Goal: Navigation & Orientation: Find specific page/section

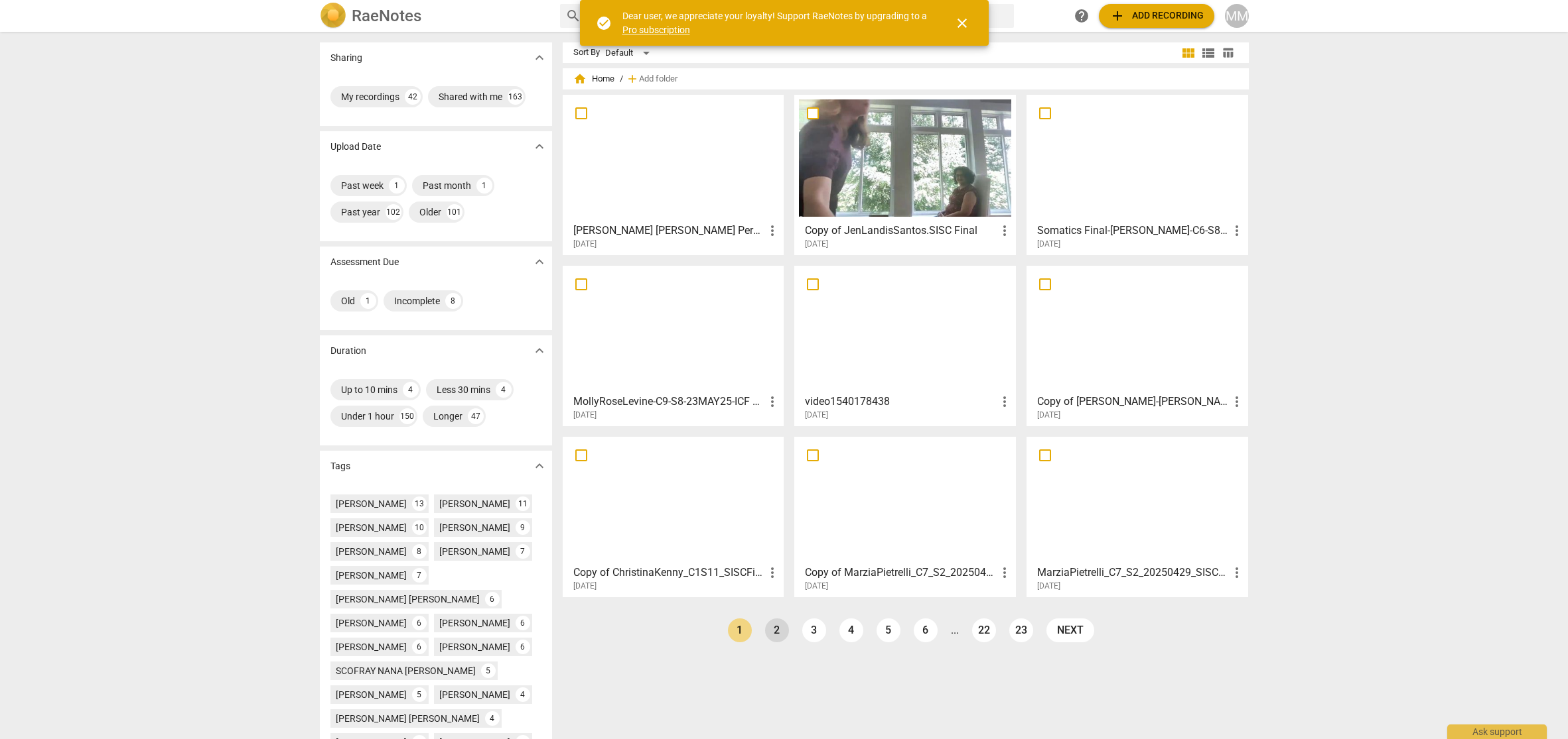
click at [772, 630] on link "2" at bounding box center [776, 630] width 24 height 24
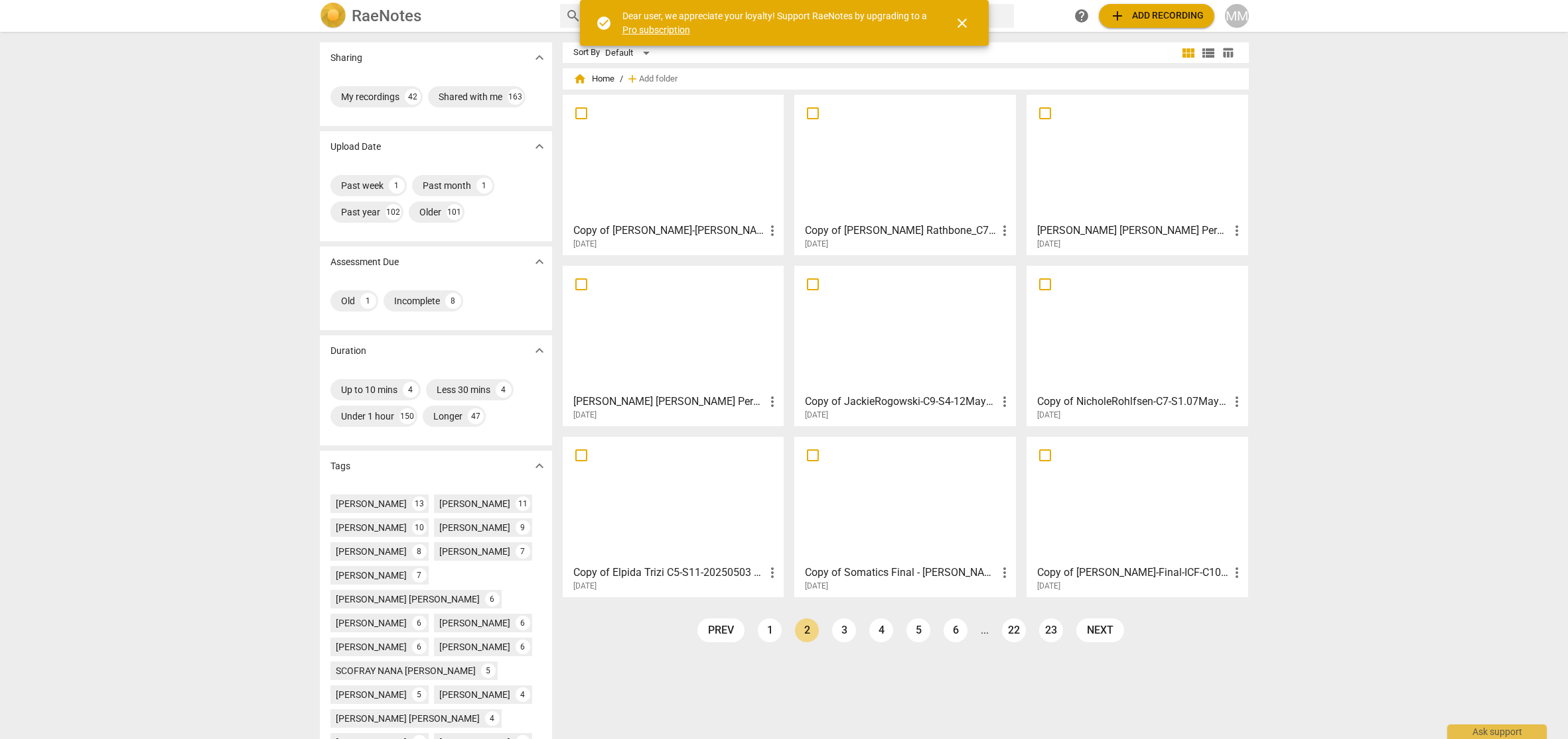
click at [959, 19] on span "close" at bounding box center [962, 24] width 16 height 16
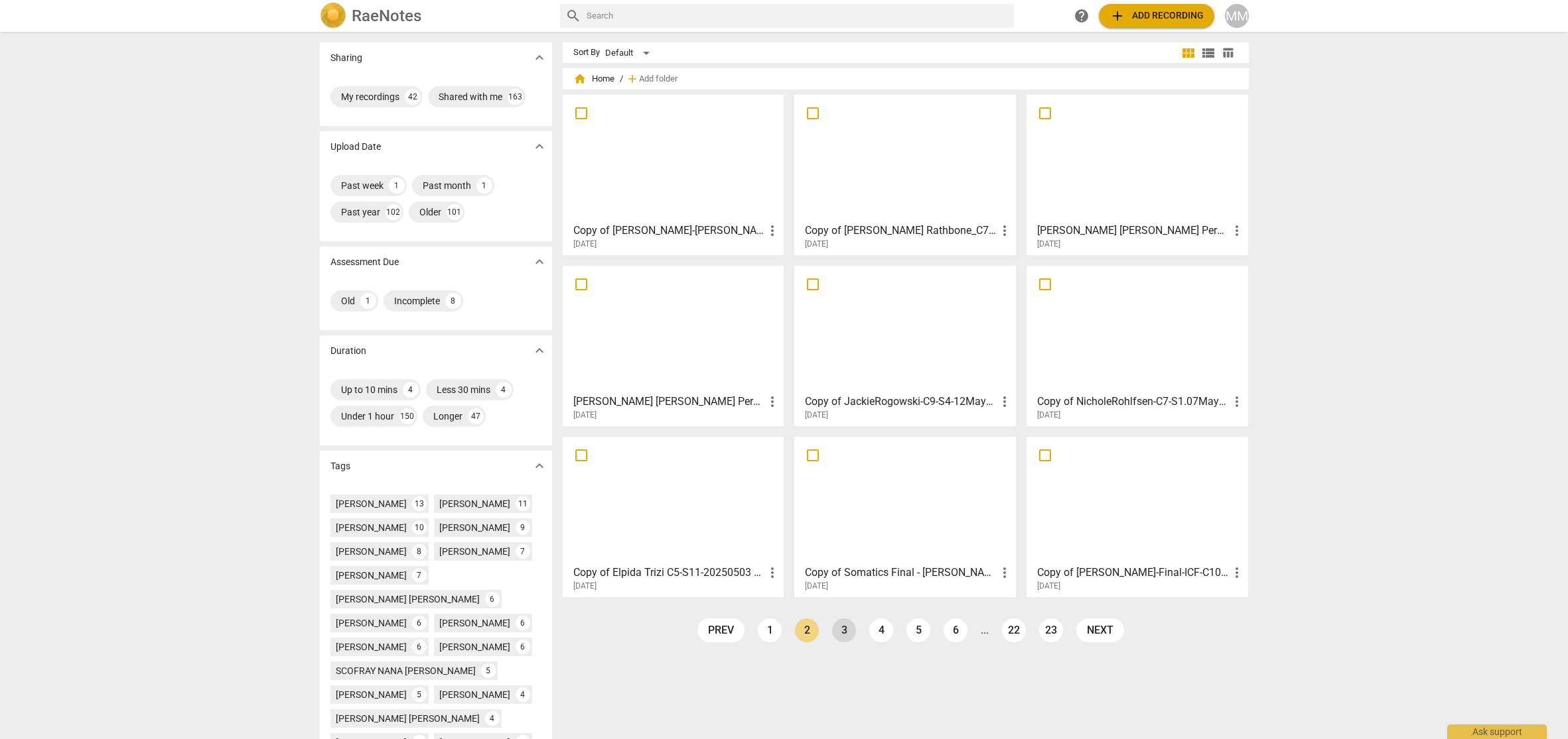
click at [841, 632] on link "3" at bounding box center [843, 630] width 24 height 24
click at [880, 628] on link "4" at bounding box center [881, 630] width 24 height 24
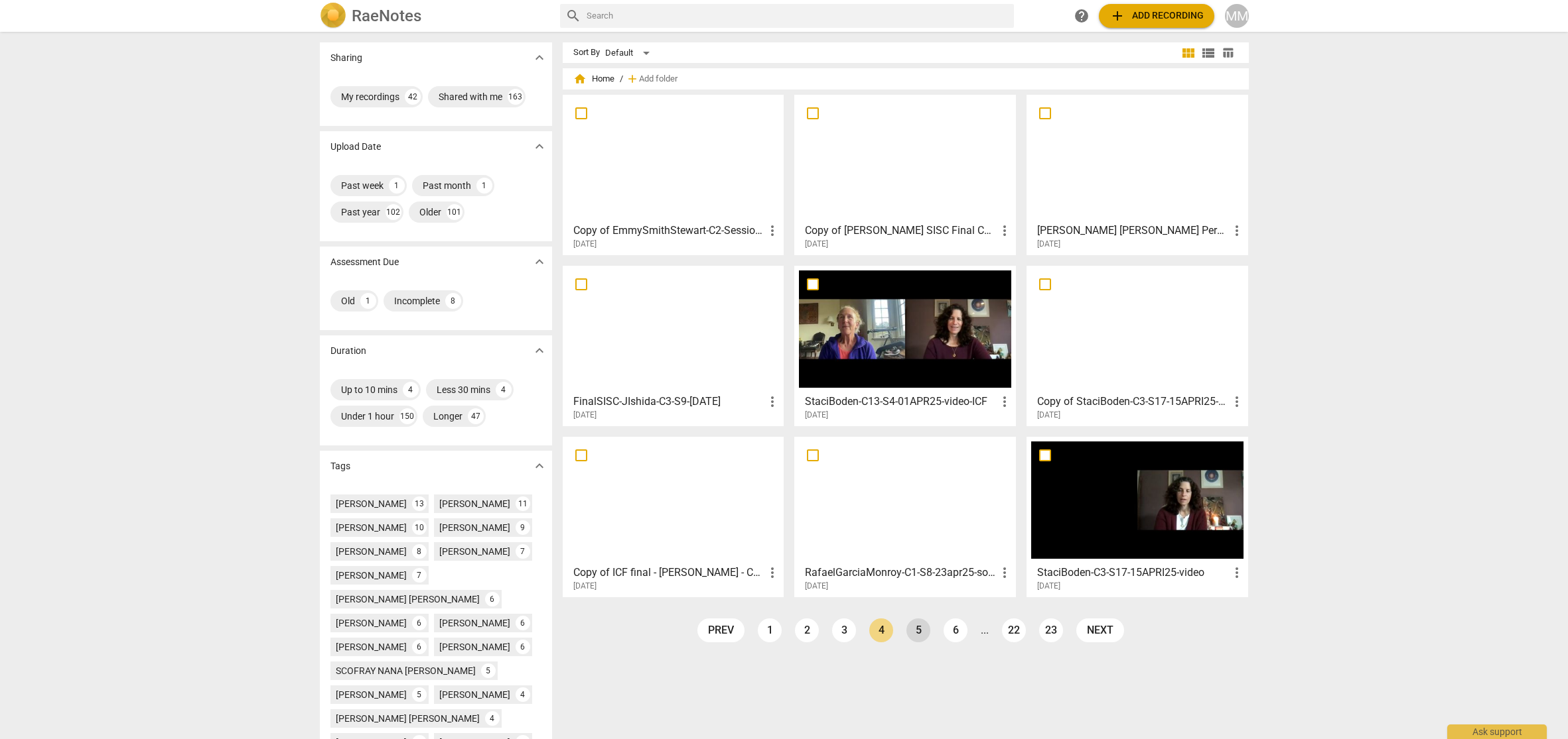
click at [913, 629] on link "5" at bounding box center [917, 630] width 24 height 24
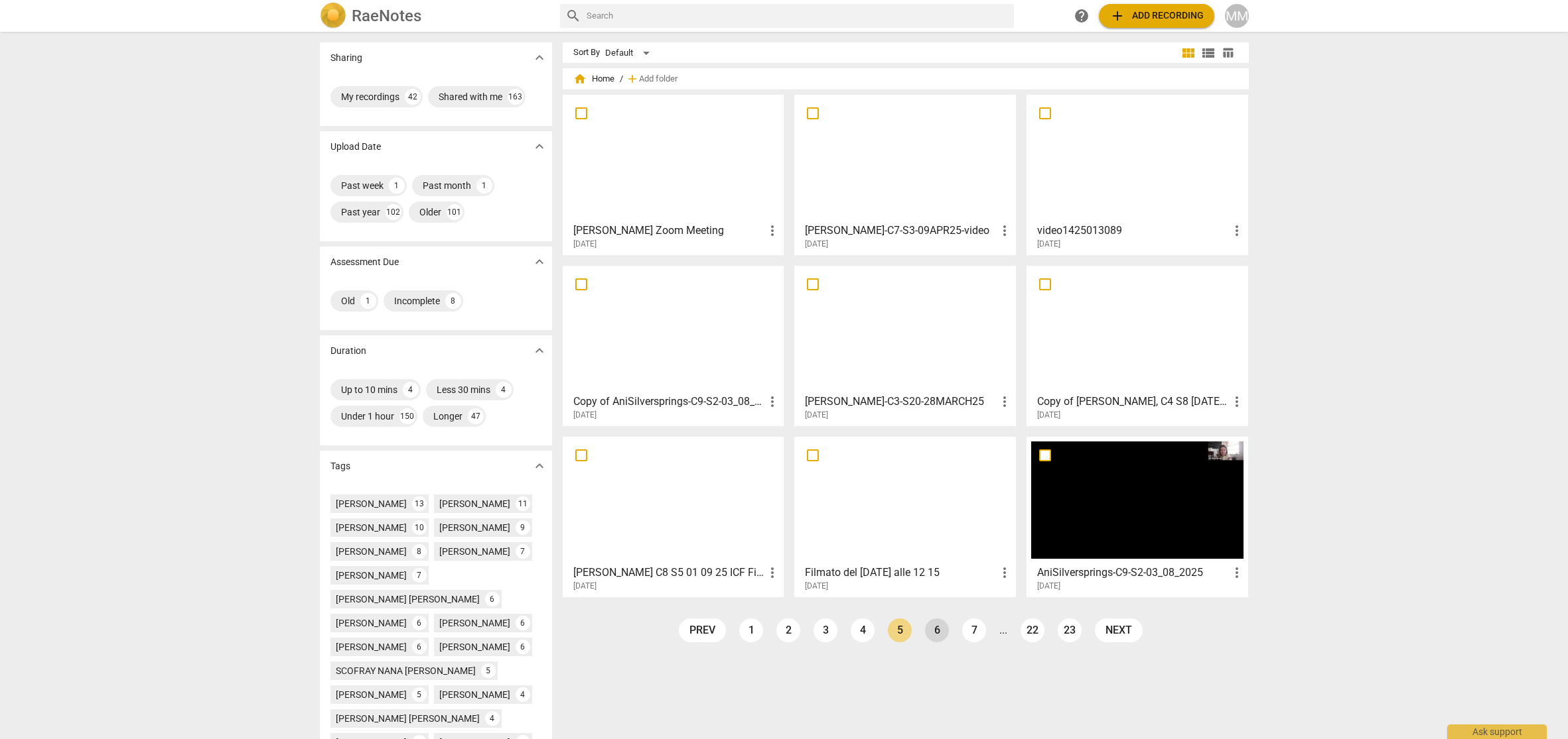
click at [934, 629] on link "6" at bounding box center [936, 630] width 24 height 24
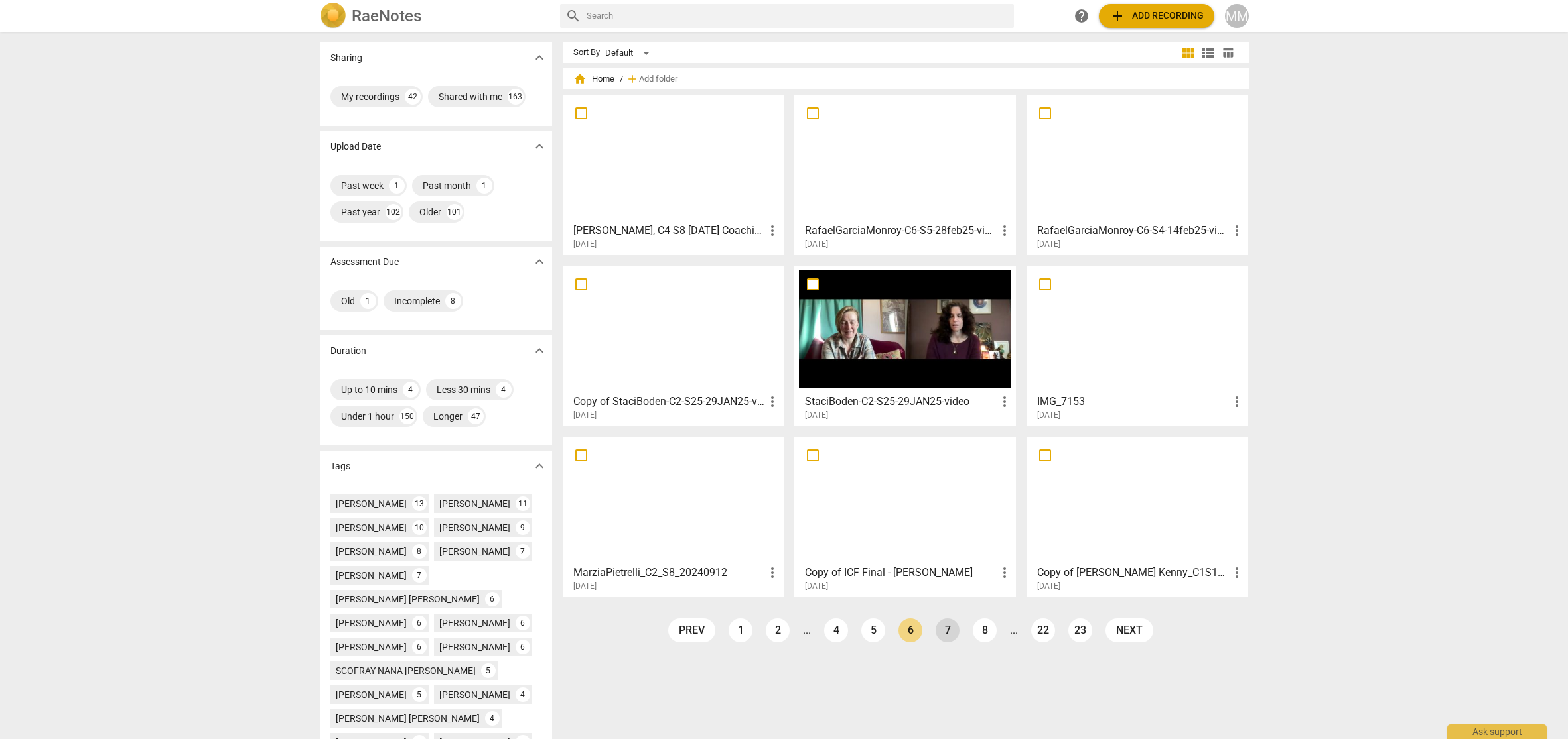
click at [947, 629] on link "7" at bounding box center [946, 630] width 24 height 24
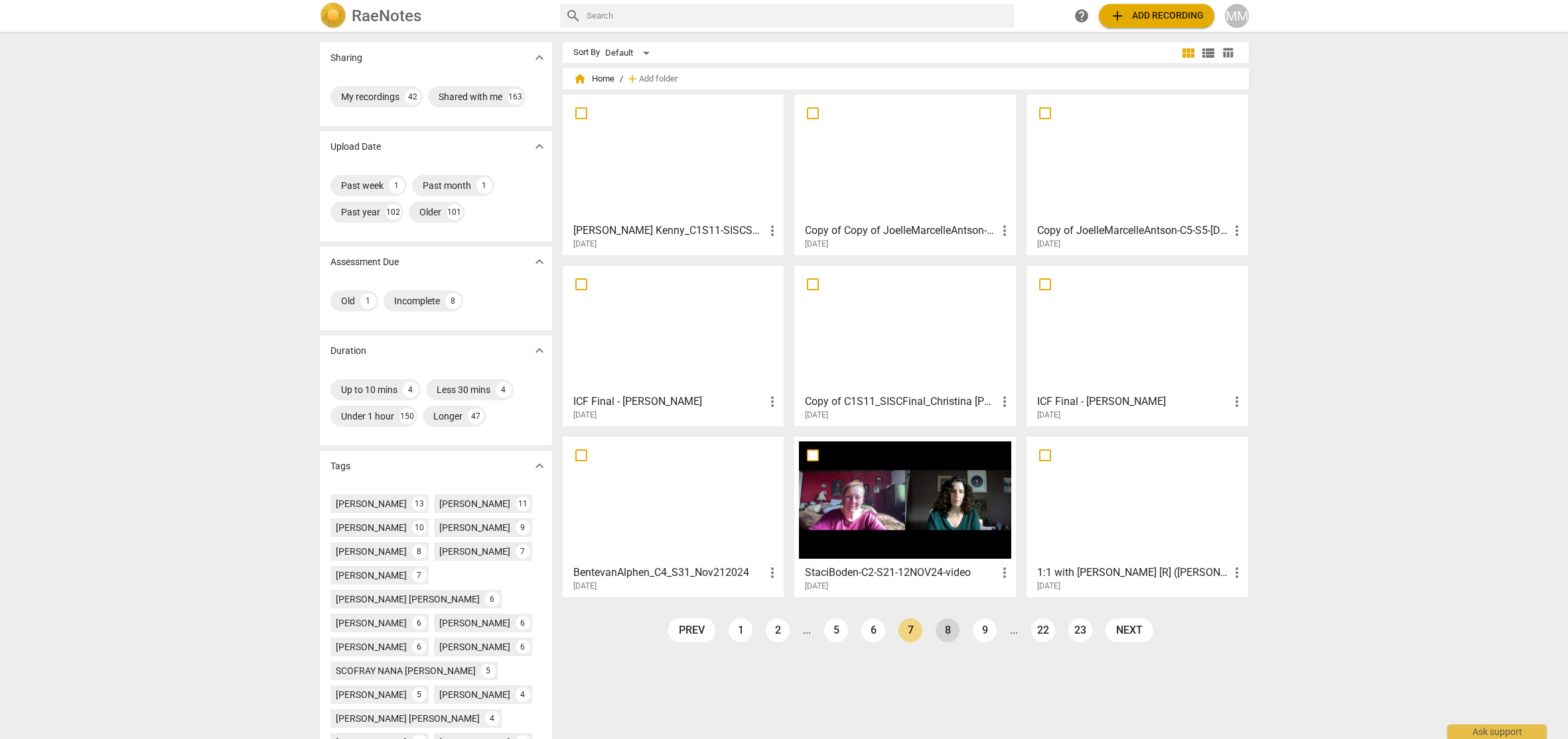
click at [945, 631] on link "8" at bounding box center [946, 630] width 24 height 24
